Goal: Information Seeking & Learning: Learn about a topic

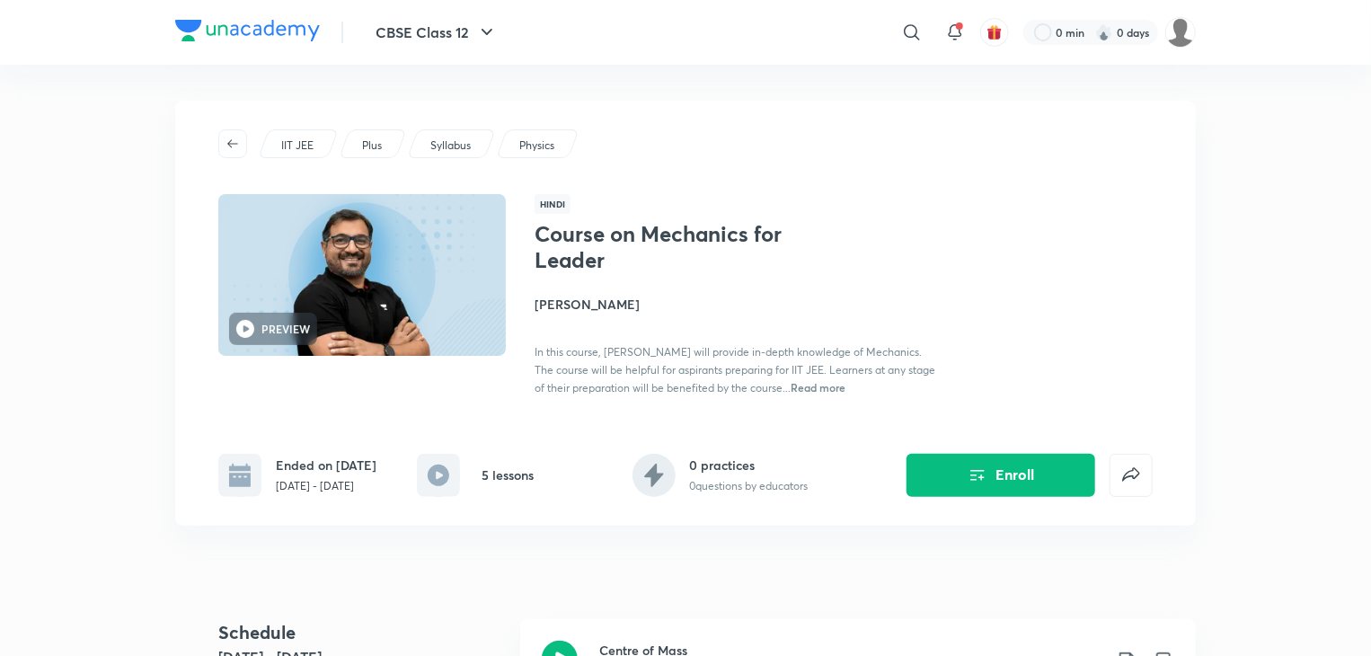
click at [730, 191] on div "IIT JEE Plus Syllabus Physics PREVIEW Hindi Course on Mechanics for Leader [PER…" at bounding box center [685, 313] width 1021 height 425
click at [641, 242] on h1 "Course on Mechanics for Leader" at bounding box center [682, 247] width 294 height 52
drag, startPoint x: 641, startPoint y: 242, endPoint x: 680, endPoint y: 263, distance: 45.0
click at [680, 263] on h1 "Course on Mechanics for Leader" at bounding box center [682, 247] width 294 height 52
copy h1 "Mechanics for Leader"
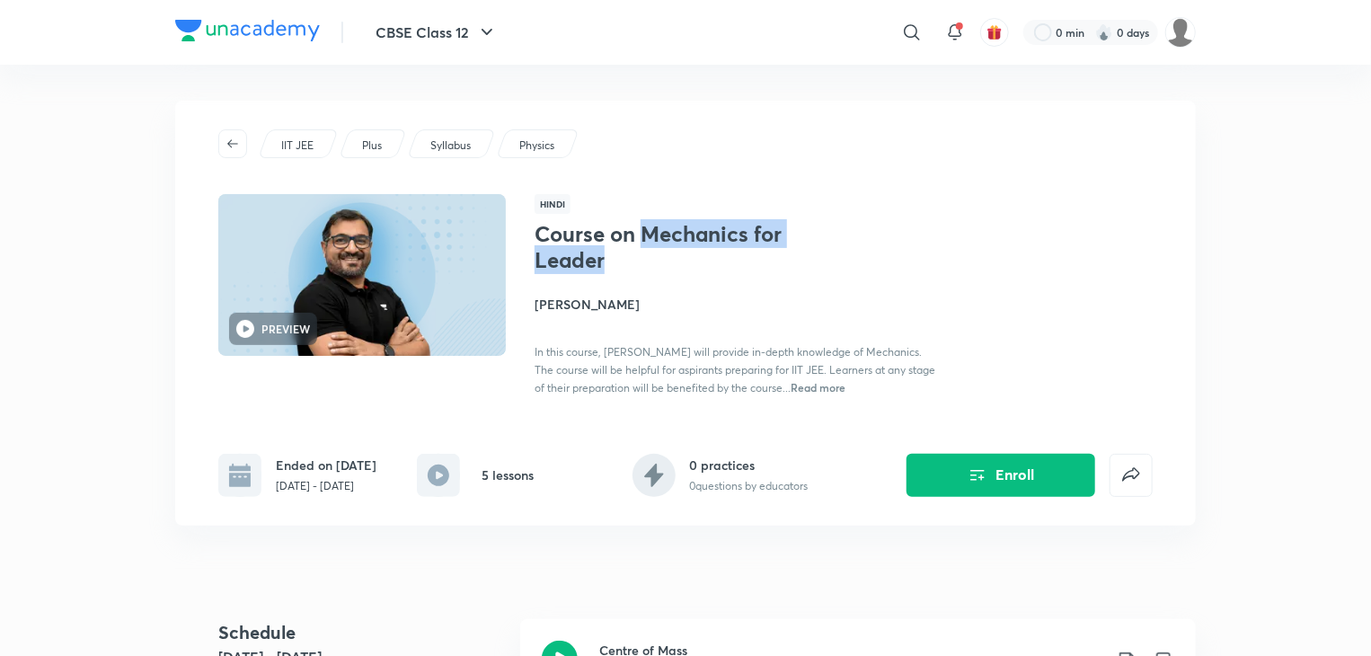
click at [654, 231] on h1 "Course on Mechanics for Leader" at bounding box center [682, 247] width 294 height 52
click at [639, 228] on h1 "Course on Mechanics for Leader" at bounding box center [682, 247] width 294 height 52
click at [641, 231] on h1 "Course on Mechanics for Leader" at bounding box center [682, 247] width 294 height 52
